Goal: Task Accomplishment & Management: Manage account settings

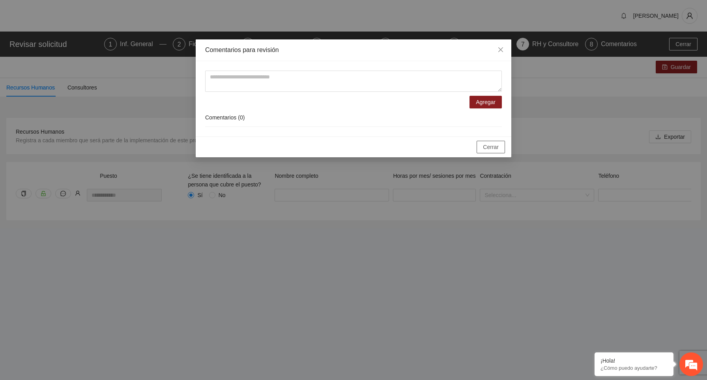
click at [496, 148] on span "Cerrar" at bounding box center [491, 147] width 16 height 9
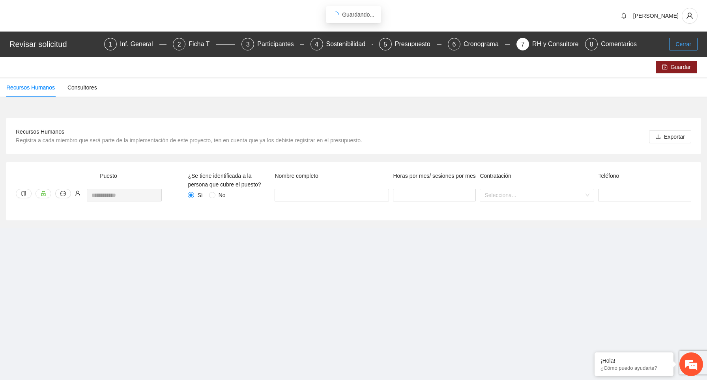
click at [689, 46] on span "Cerrar" at bounding box center [684, 44] width 16 height 9
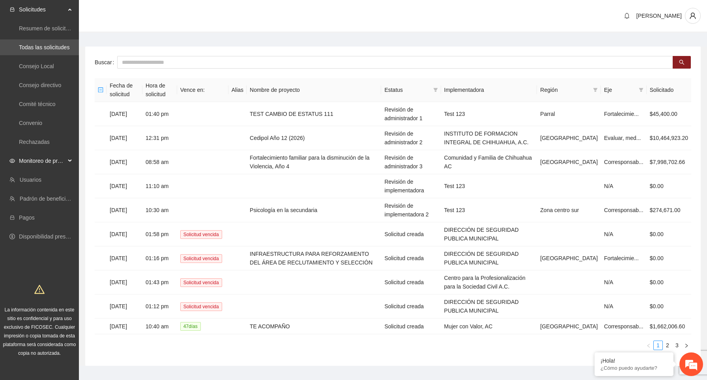
click at [65, 159] on span "Monitoreo de proyectos" at bounding box center [42, 161] width 47 height 16
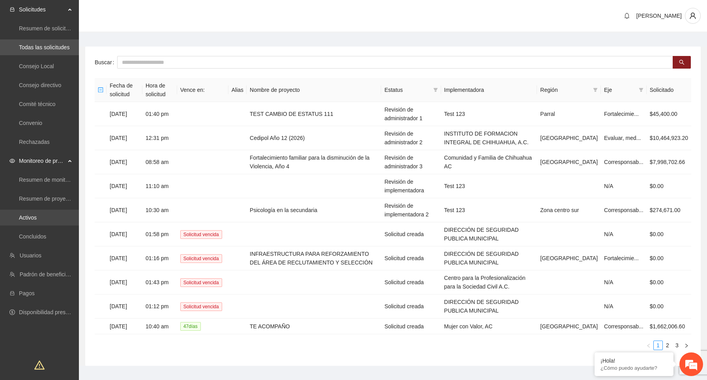
click at [37, 221] on link "Activos" at bounding box center [28, 218] width 18 height 6
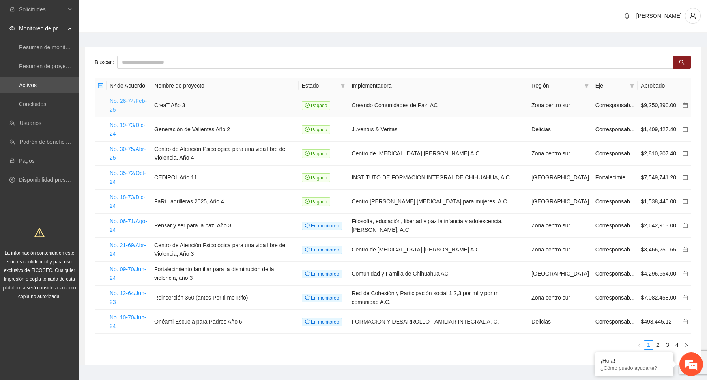
click at [129, 103] on link "No. 26-74/Feb-25" at bounding box center [128, 105] width 37 height 15
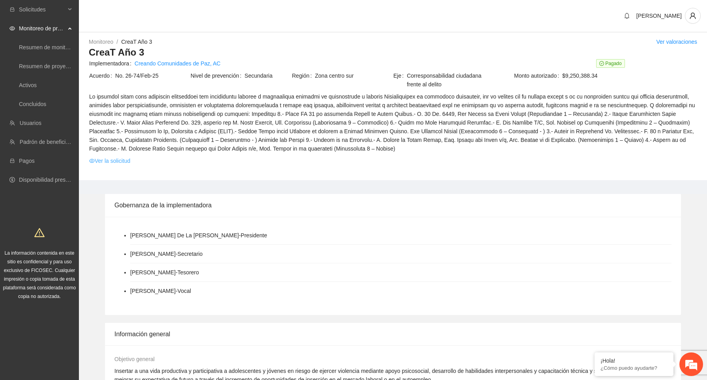
click at [114, 159] on link "Ver la solicitud" at bounding box center [109, 161] width 41 height 9
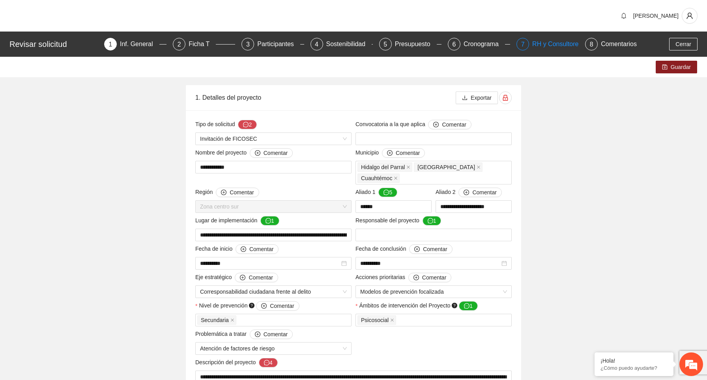
click at [544, 47] on div "RH y Consultores" at bounding box center [560, 44] width 56 height 13
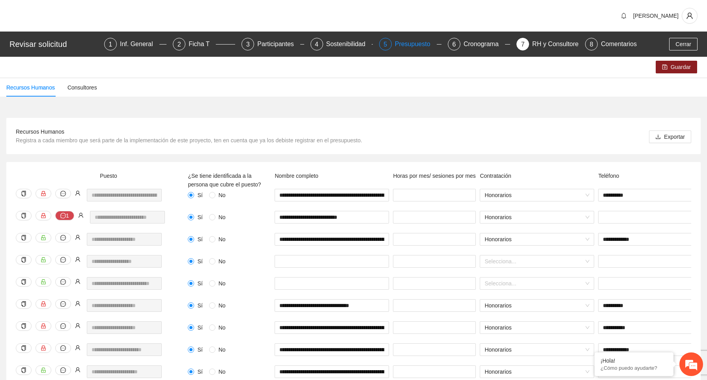
click at [412, 48] on div "Presupuesto" at bounding box center [416, 44] width 42 height 13
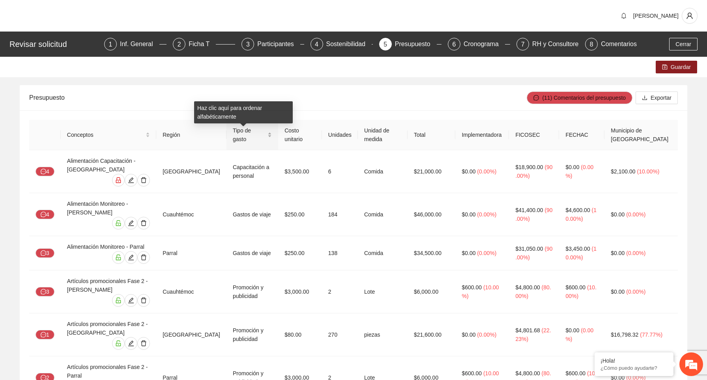
click at [264, 132] on div "Tipo de gasto" at bounding box center [252, 134] width 39 height 17
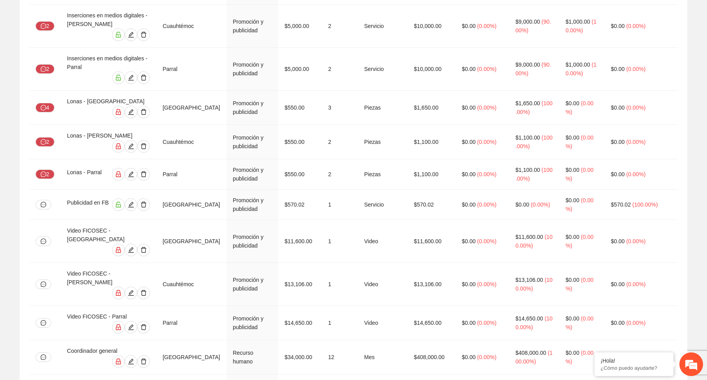
scroll to position [5151, 0]
drag, startPoint x: 100, startPoint y: 270, endPoint x: 65, endPoint y: 259, distance: 37.2
copy div "Servicio de comunicación y diseño - [GEOGRAPHIC_DATA]"
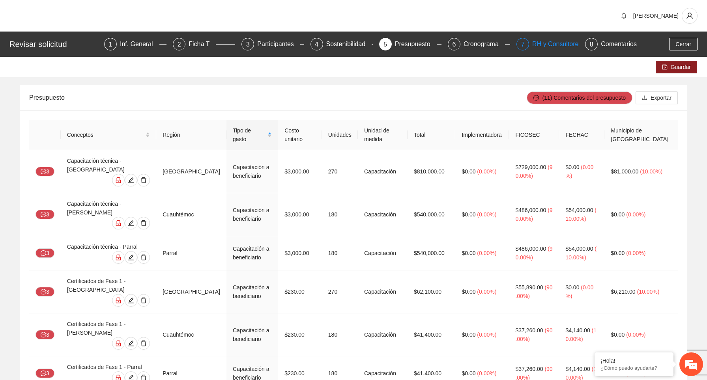
scroll to position [0, 0]
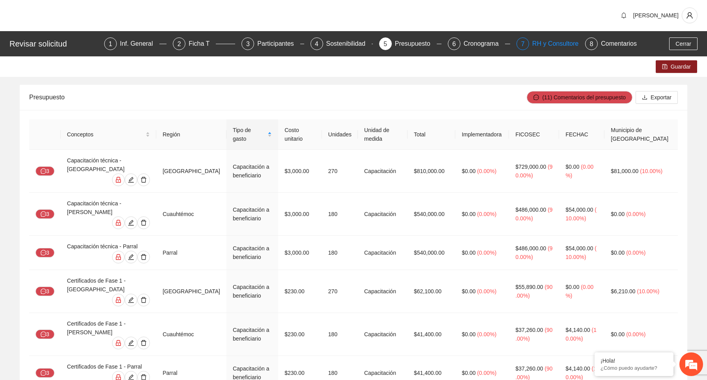
click at [537, 43] on div "RH y Consultores" at bounding box center [560, 43] width 56 height 13
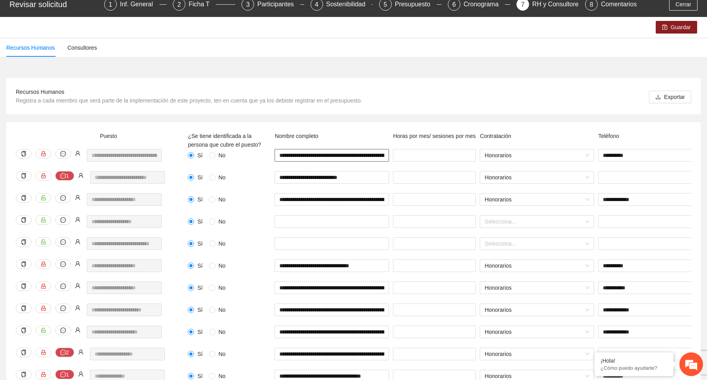
scroll to position [0, 2]
click at [61, 174] on icon "message" at bounding box center [63, 176] width 6 height 6
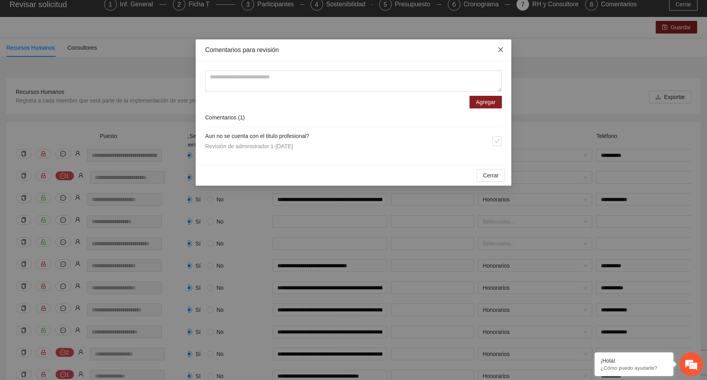
click at [499, 48] on icon "close" at bounding box center [501, 50] width 6 height 6
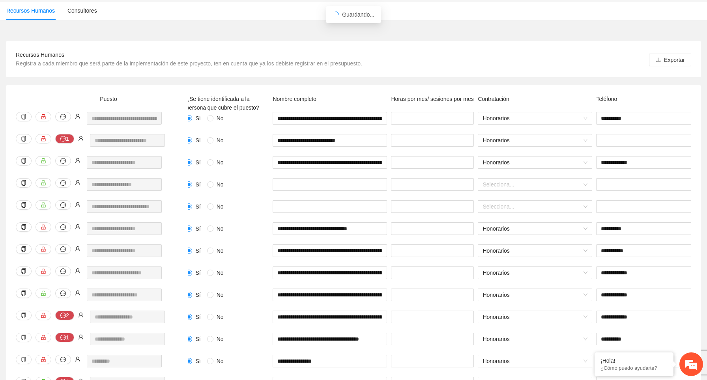
scroll to position [0, 0]
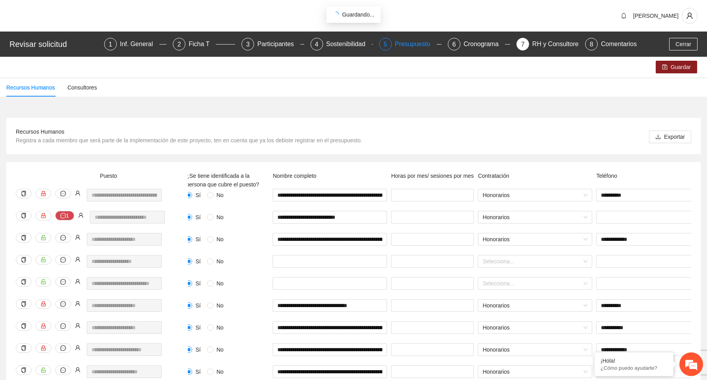
click at [414, 46] on div "Presupuesto" at bounding box center [416, 44] width 42 height 13
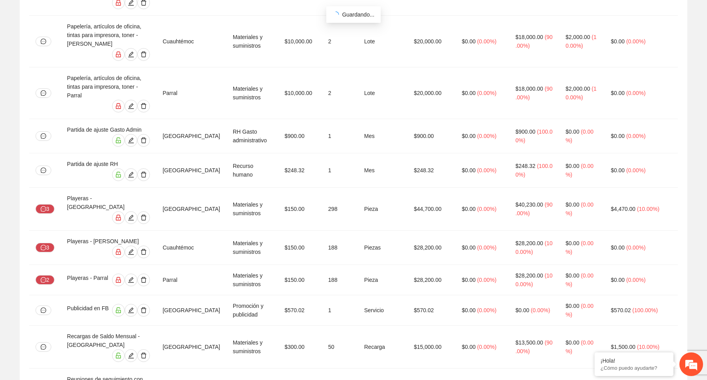
scroll to position [4655, 0]
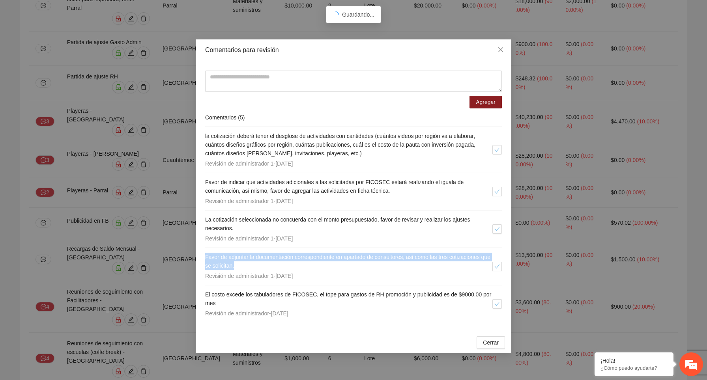
drag, startPoint x: 288, startPoint y: 266, endPoint x: 200, endPoint y: 254, distance: 88.8
click at [200, 254] on div "Agregar Comentarios ( 5 ) la cotización deberá tener el desglose de actividades…" at bounding box center [354, 196] width 316 height 271
copy span "Favor de adjuntar la documentación correspondiente en apartado de consultores, …"
click at [497, 51] on span "Close" at bounding box center [500, 49] width 21 height 21
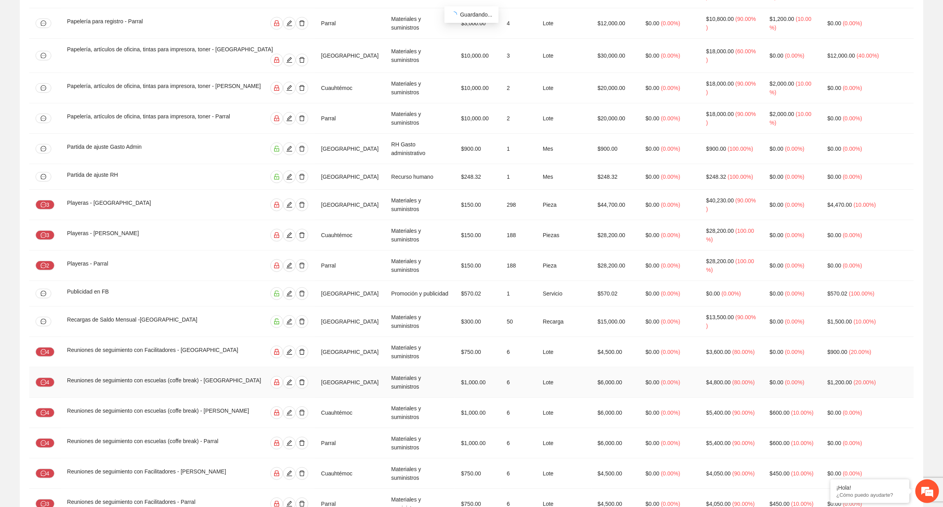
scroll to position [3186, 0]
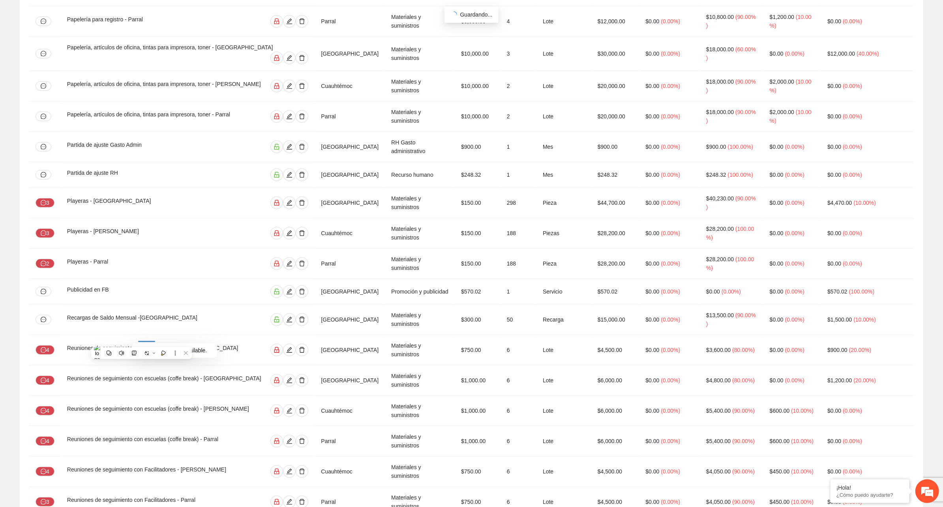
copy div "Servicio de comunicación y diseño - [GEOGRAPHIC_DATA]"
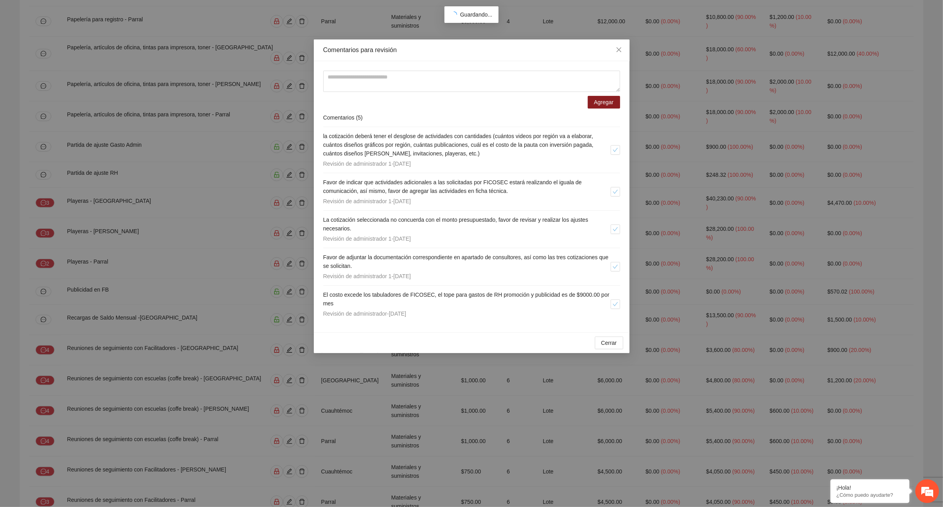
click at [376, 145] on span "la cotización deberá tener el desglose de actividades con cantidades (cuántos v…" at bounding box center [458, 145] width 270 height 24
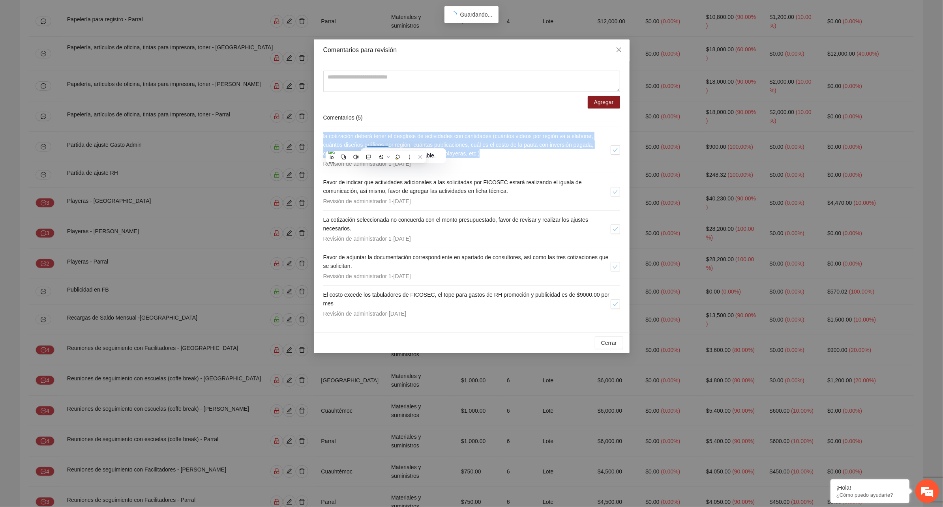
copy span "la cotización deberá tener el desglose de actividades con cantidades (cuántos v…"
click at [496, 137] on span "la cotización deberá tener el desglose de actividades con cantidades (cuántos v…" at bounding box center [458, 145] width 270 height 24
drag, startPoint x: 471, startPoint y: 151, endPoint x: 320, endPoint y: 131, distance: 151.7
click at [320, 131] on div "Agregar Comentarios ( 5 ) la cotización deberá tener el desglose de actividades…" at bounding box center [472, 196] width 316 height 271
copy span "la cotización deberá tener el desglose de actividades con cantidades (cuántos v…"
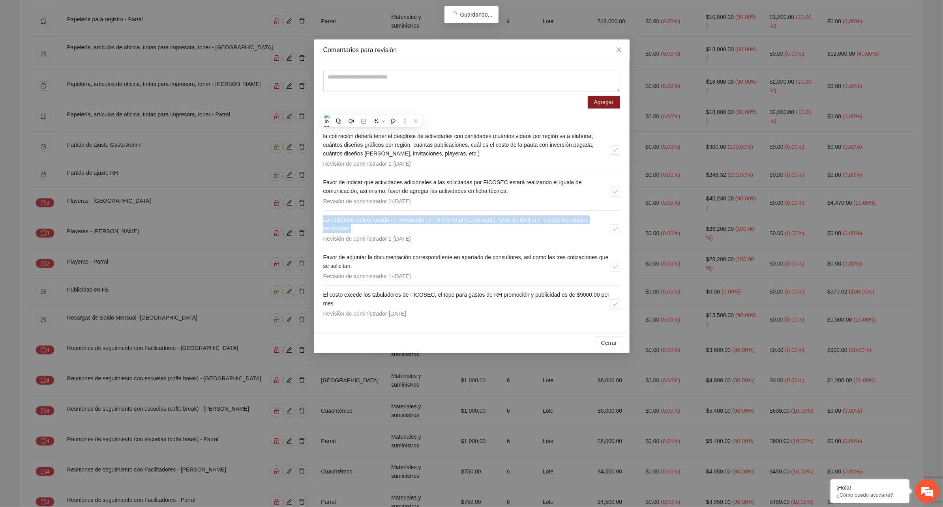
drag, startPoint x: 376, startPoint y: 227, endPoint x: 322, endPoint y: 216, distance: 54.3
click at [322, 216] on div "Agregar Comentarios ( 5 ) la cotización deberá tener el desglose de actividades…" at bounding box center [472, 196] width 316 height 271
copy span "La cotización seleccionada no concuerda con el monto presupuestado, favor de re…"
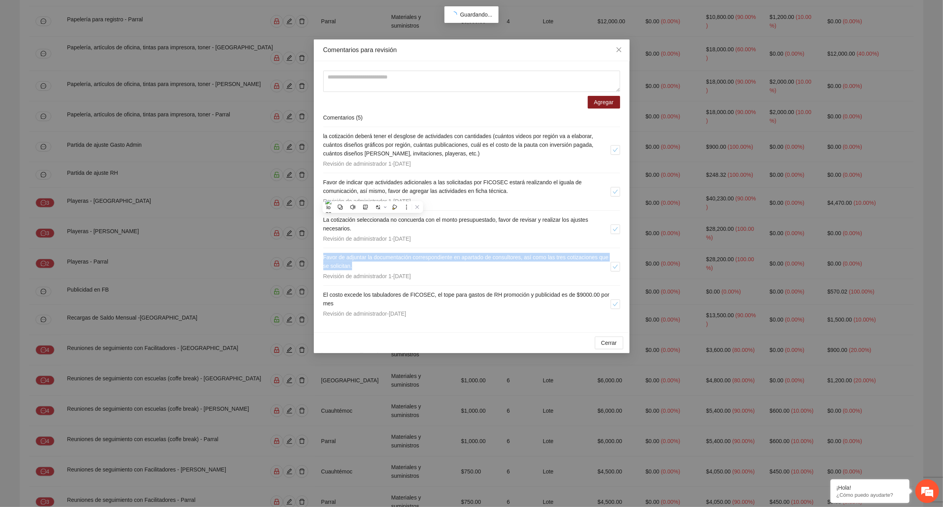
drag, startPoint x: 402, startPoint y: 265, endPoint x: 317, endPoint y: 257, distance: 85.2
click at [317, 257] on div "Agregar Comentarios ( 5 ) la cotización deberá tener el desglose de actividades…" at bounding box center [472, 196] width 316 height 271
copy span "Favor de adjuntar la documentación correspondiente en apartado de consultores, …"
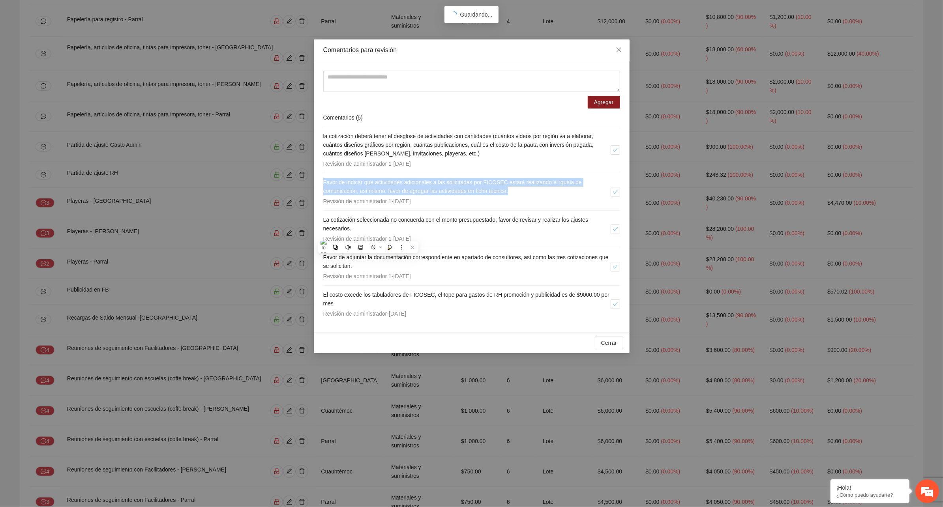
drag, startPoint x: 525, startPoint y: 191, endPoint x: 321, endPoint y: 178, distance: 204.4
click at [321, 178] on div "Agregar Comentarios ( 5 ) la cotización deberá tener el desglose de actividades…" at bounding box center [472, 196] width 316 height 271
copy span "Favor de indicar que actividades adicionales a las solicitadas por FICOSEC esta…"
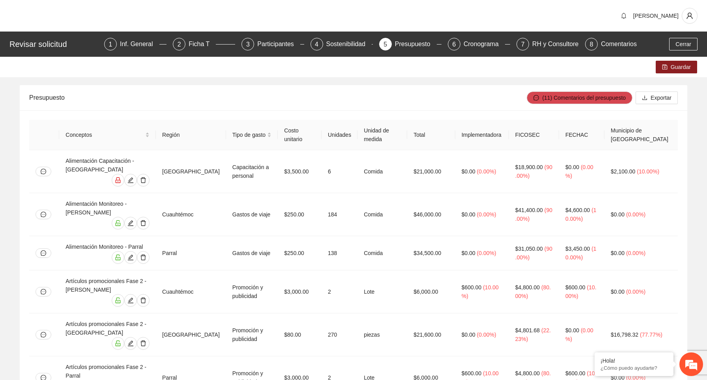
click at [408, 43] on div "Presupuesto" at bounding box center [416, 44] width 42 height 13
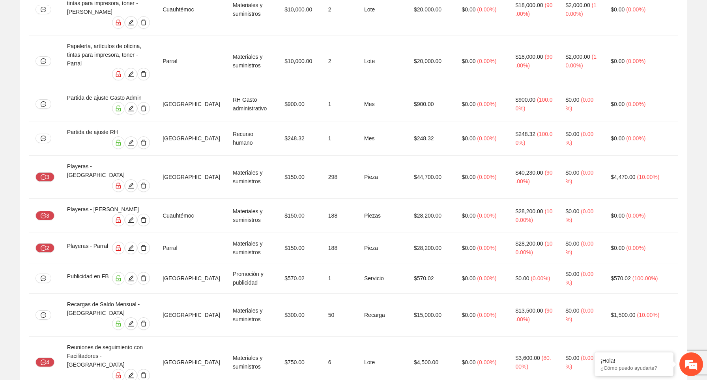
scroll to position [4605, 0]
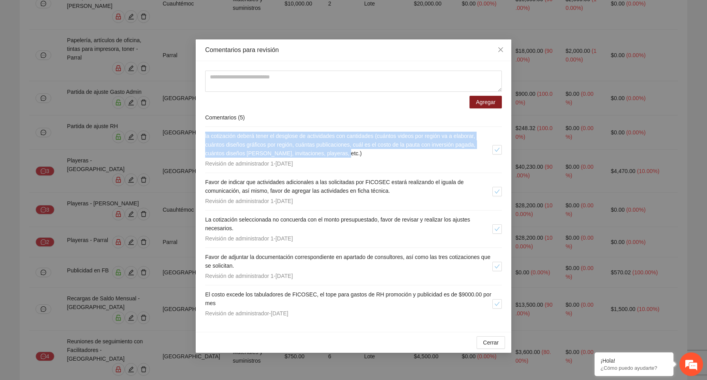
drag, startPoint x: 206, startPoint y: 135, endPoint x: 356, endPoint y: 156, distance: 151.4
click at [356, 156] on h4 "la cotización deberá tener el desglose de actividades con cantidades (cuántos v…" at bounding box center [348, 145] width 287 height 26
copy span "la cotización deberá tener el desglose de actividades con cantidades (cuántos v…"
click at [499, 51] on icon "close" at bounding box center [500, 49] width 5 height 5
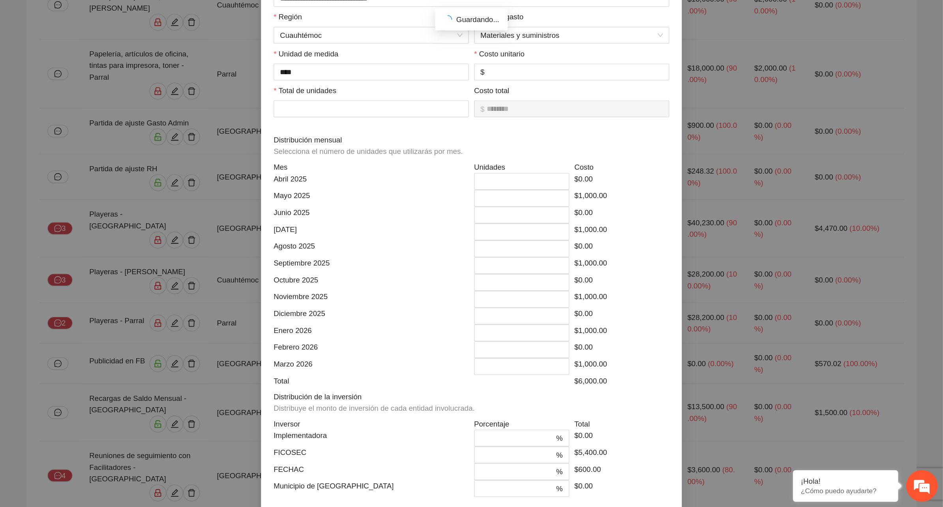
scroll to position [0, 0]
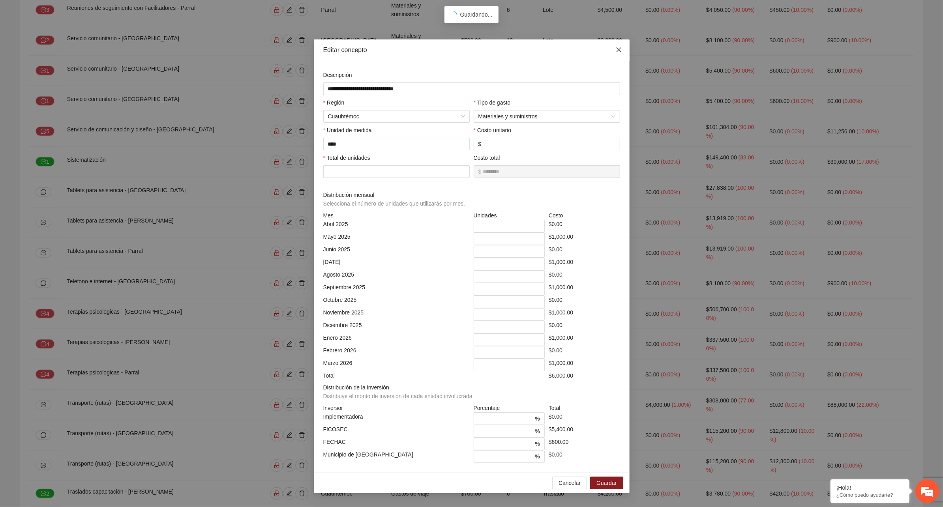
click at [616, 51] on icon "close" at bounding box center [619, 50] width 6 height 6
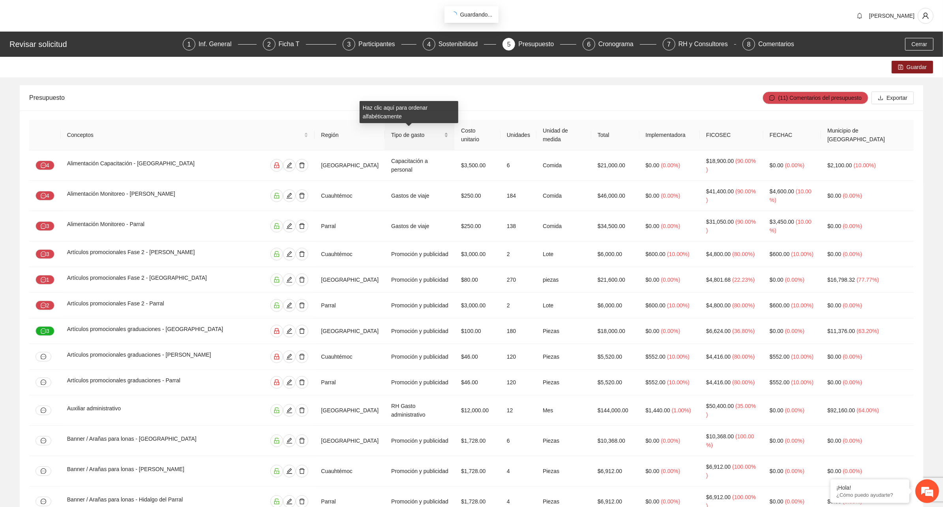
click at [440, 135] on div "Tipo de gasto" at bounding box center [419, 135] width 57 height 9
